Goal: Information Seeking & Learning: Learn about a topic

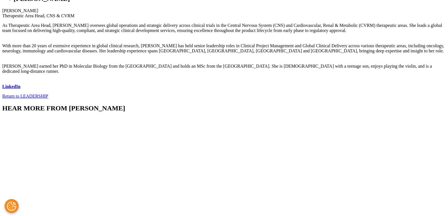
scroll to position [247, 0]
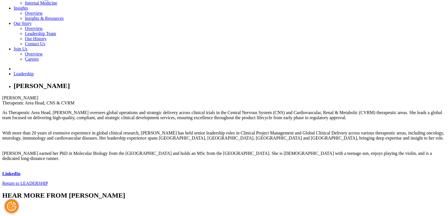
scroll to position [105, 0]
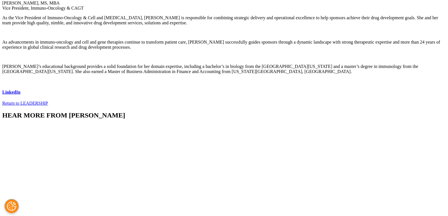
scroll to position [276, 0]
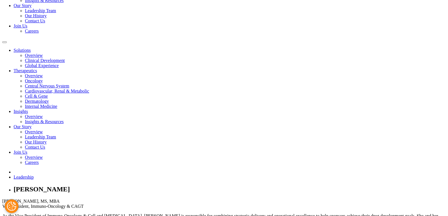
scroll to position [0, 0]
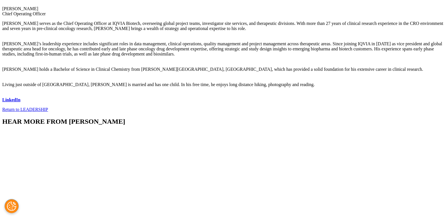
scroll to position [338, 0]
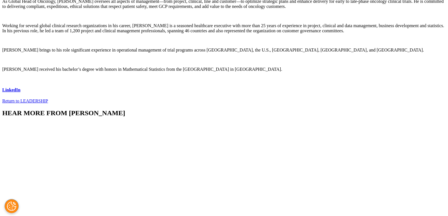
scroll to position [291, 0]
